Goal: Download file/media

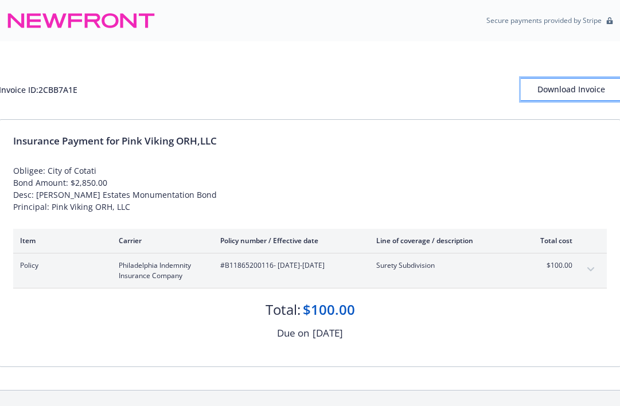
click at [584, 85] on div "Download Invoice" at bounding box center [571, 90] width 100 height 22
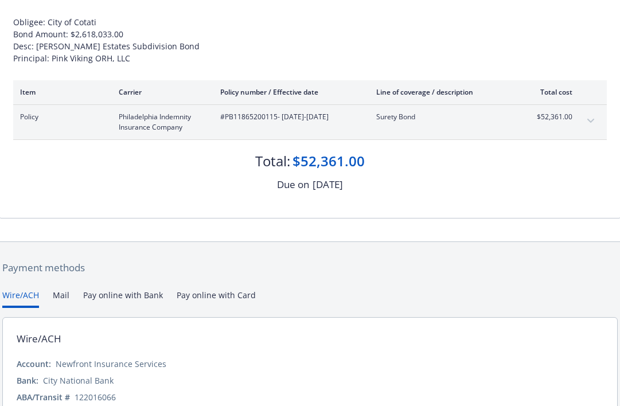
scroll to position [49, 0]
